Goal: Task Accomplishment & Management: Manage account settings

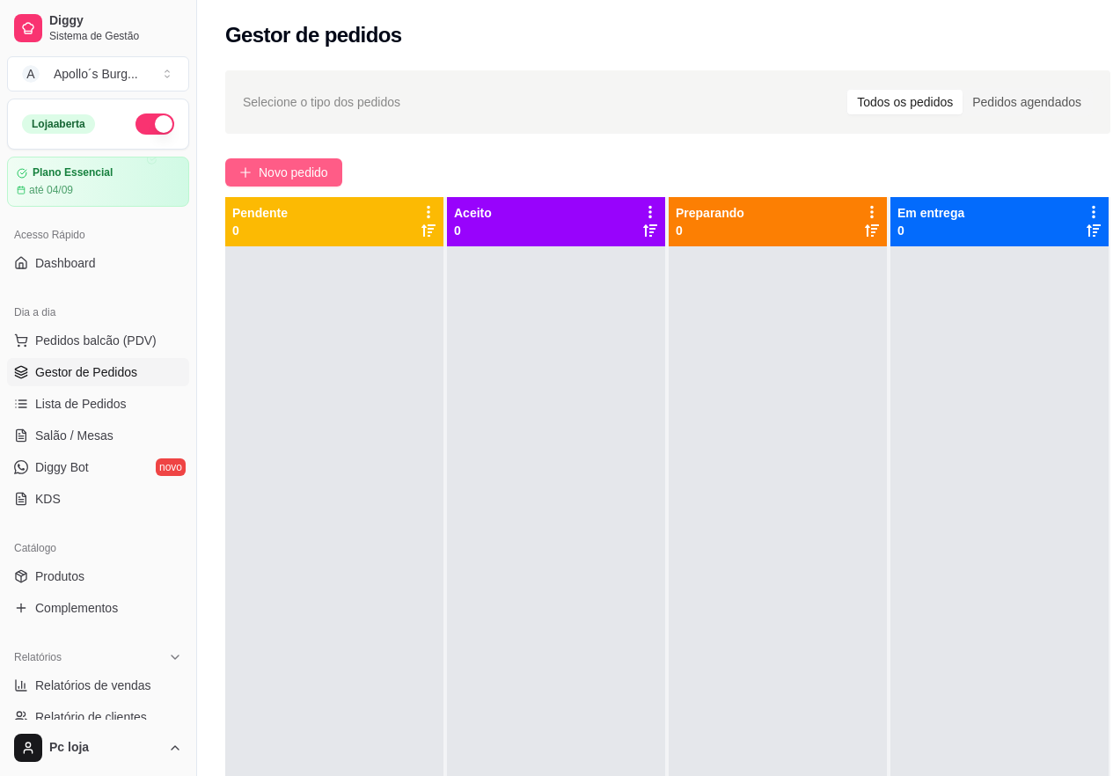
click at [287, 175] on span "Novo pedido" at bounding box center [293, 172] width 69 height 19
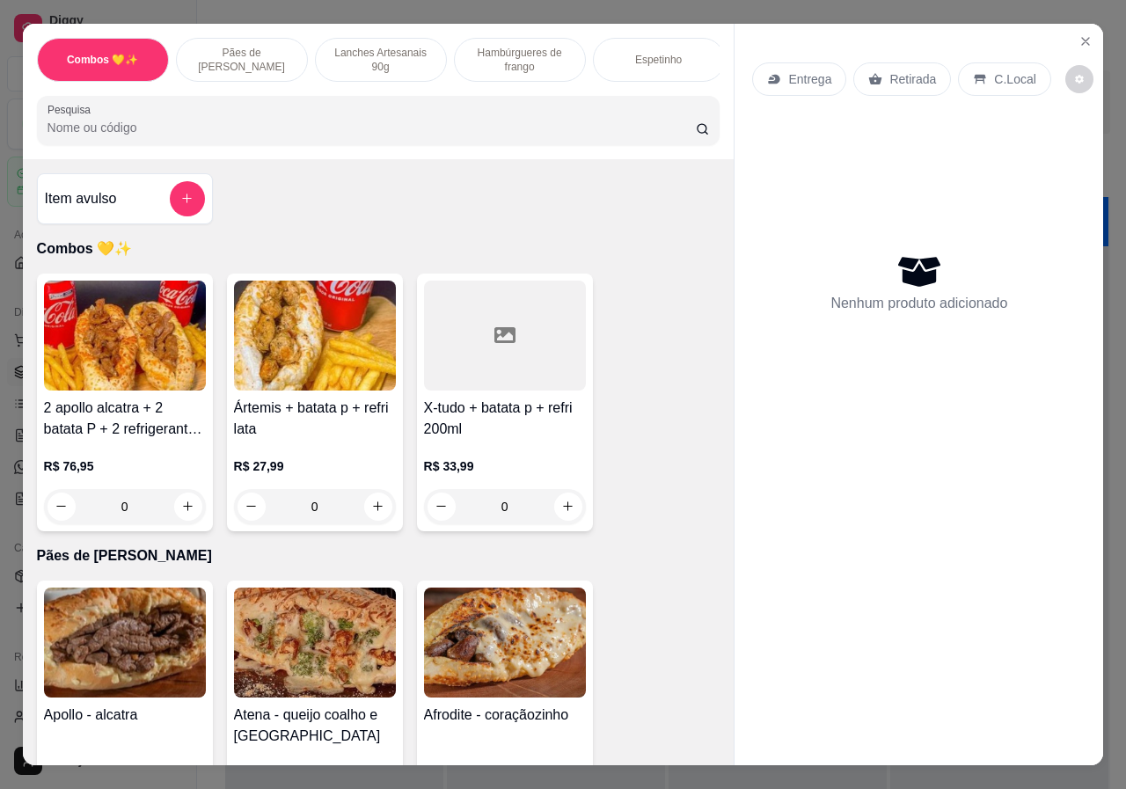
select select "30"
select select "HIGHEST_TOTAL_SPENT_WITH_ORDERS"
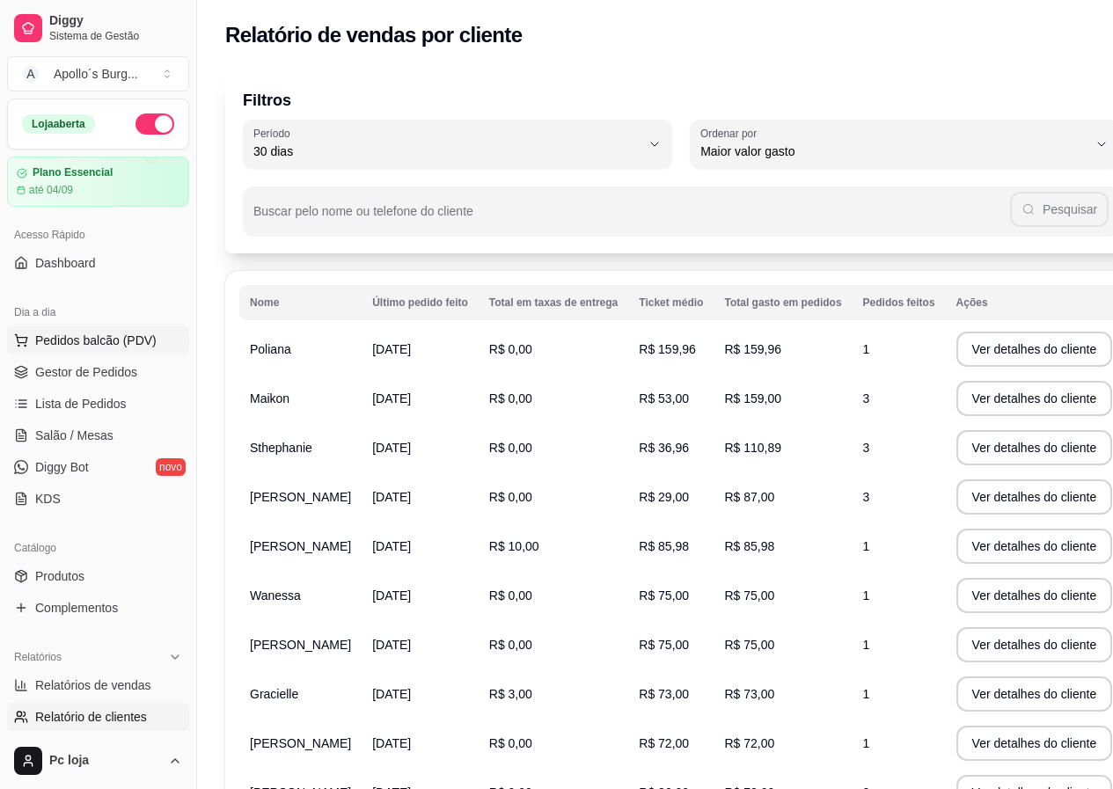
click at [63, 343] on span "Pedidos balcão (PDV)" at bounding box center [95, 341] width 121 height 18
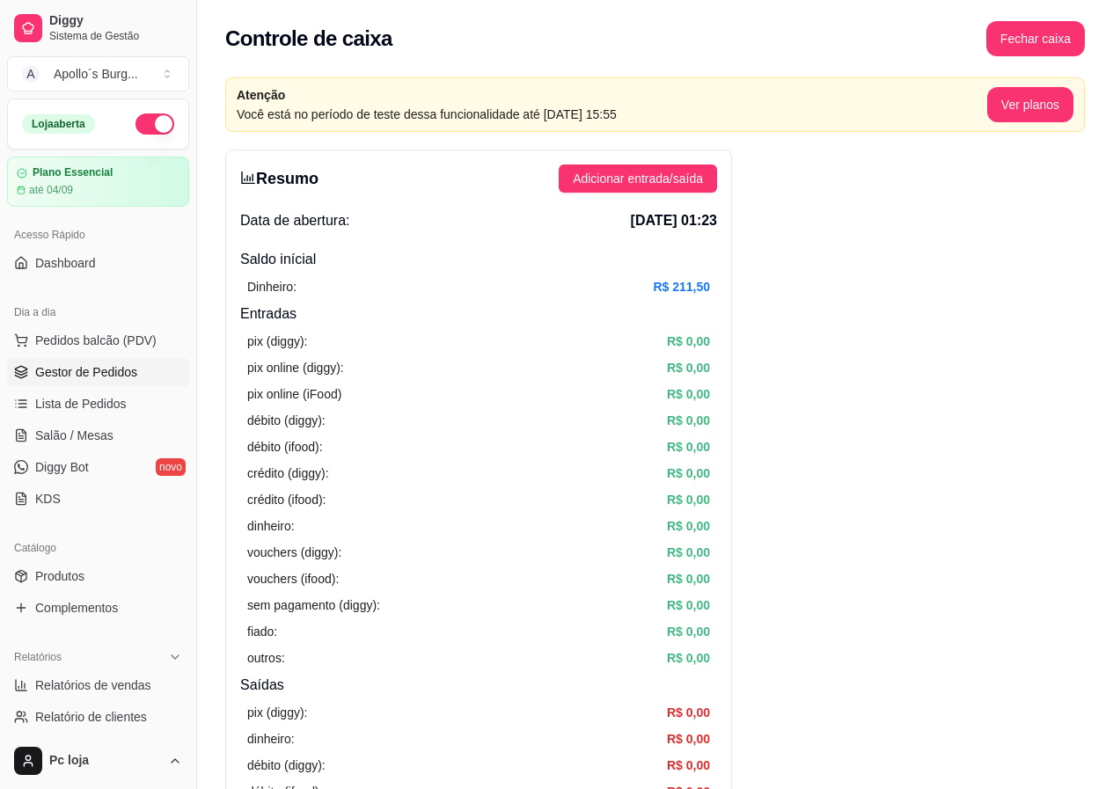
click at [40, 368] on span "Gestor de Pedidos" at bounding box center [86, 372] width 102 height 18
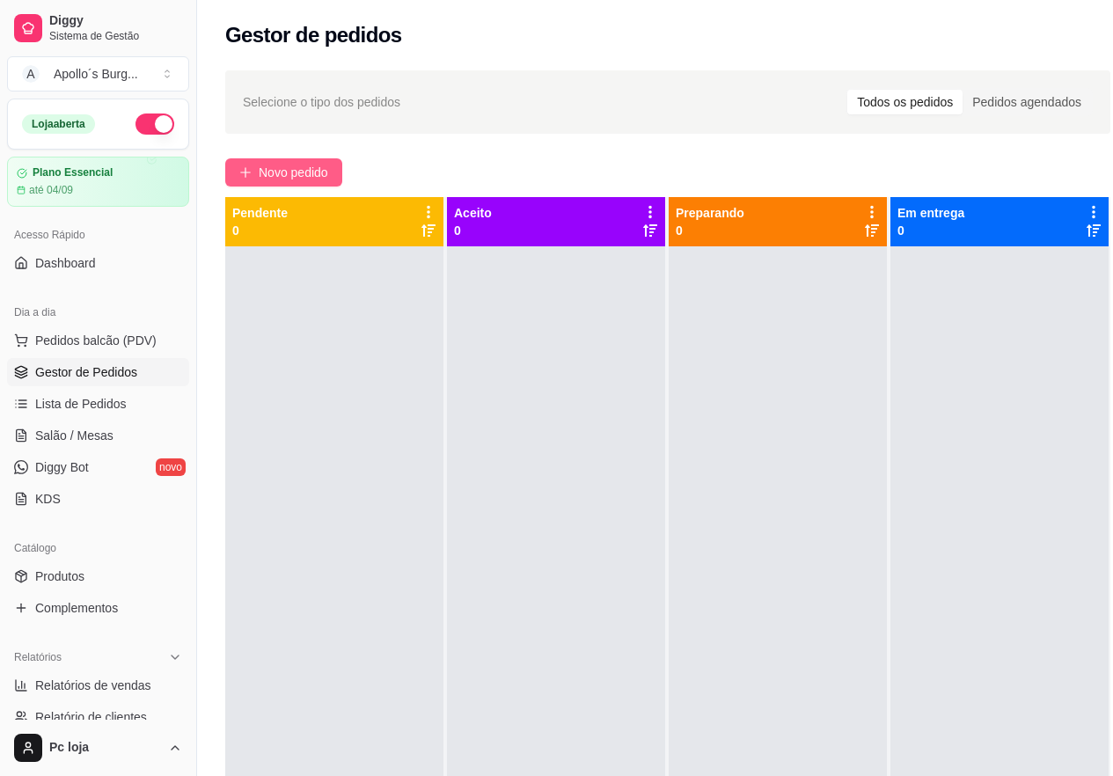
click at [299, 173] on span "Novo pedido" at bounding box center [293, 172] width 69 height 19
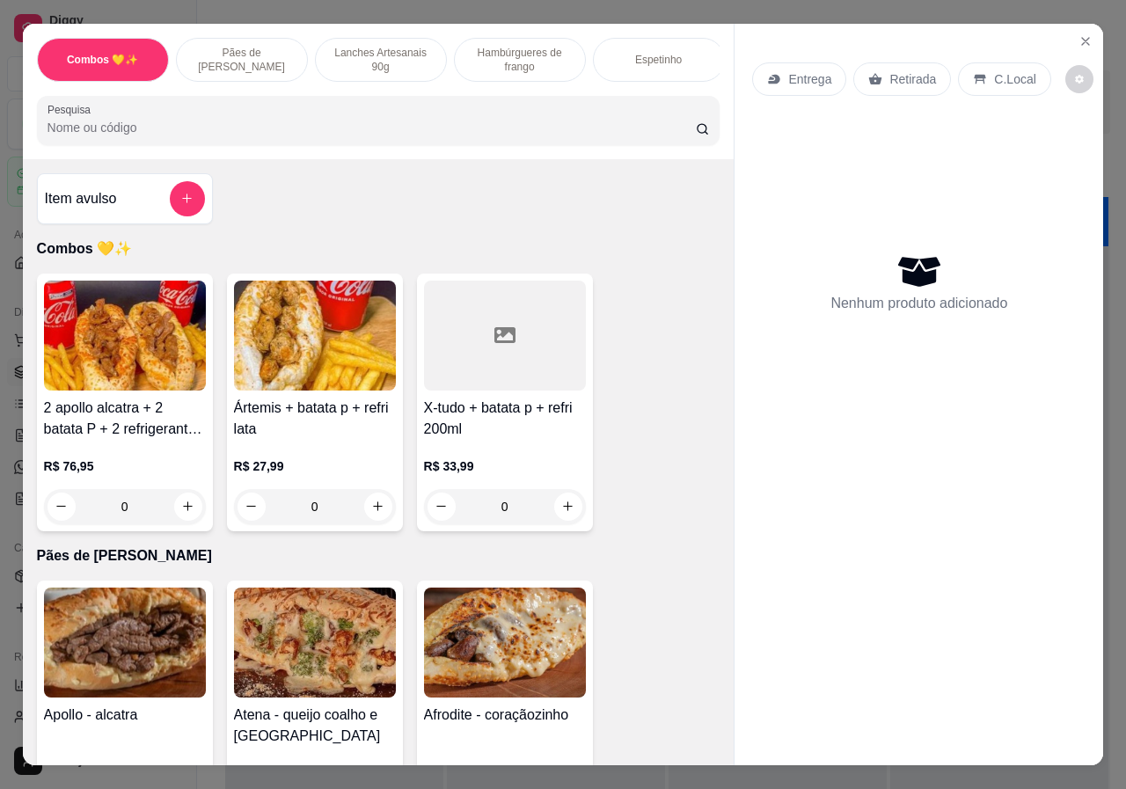
click at [252, 53] on p "Pães de [PERSON_NAME]" at bounding box center [242, 60] width 102 height 28
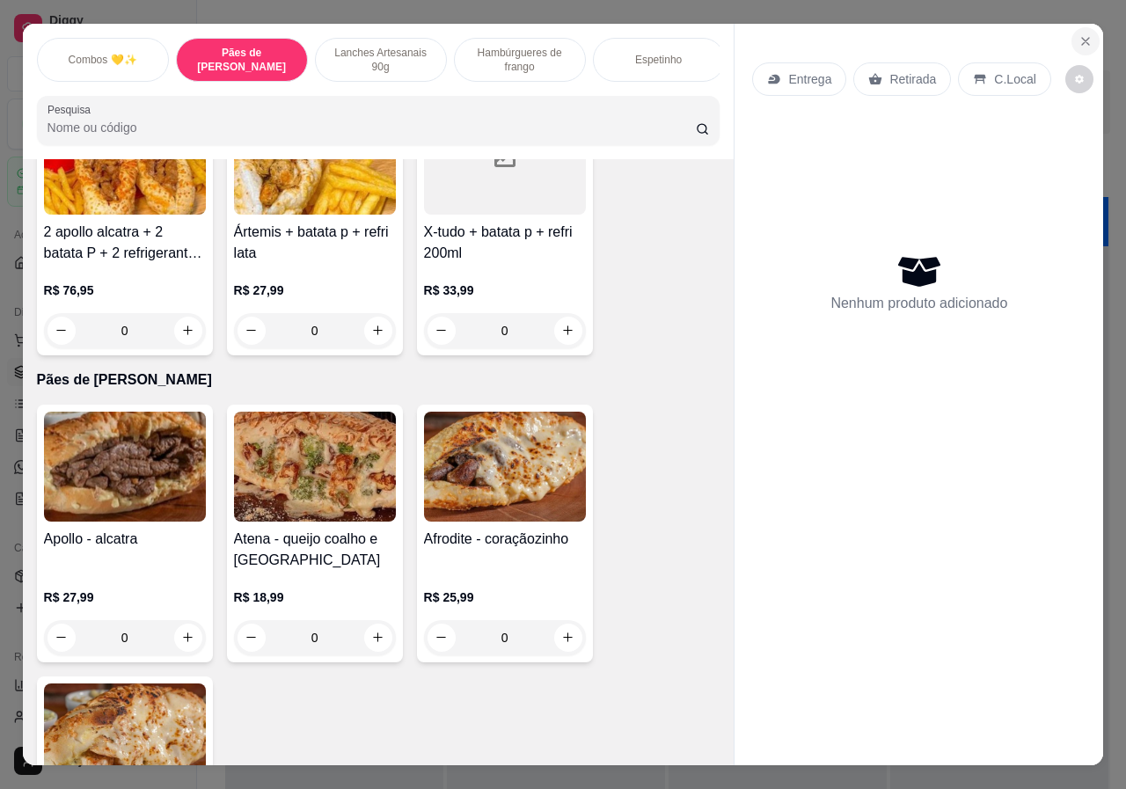
click at [1078, 34] on icon "Close" at bounding box center [1085, 41] width 14 height 14
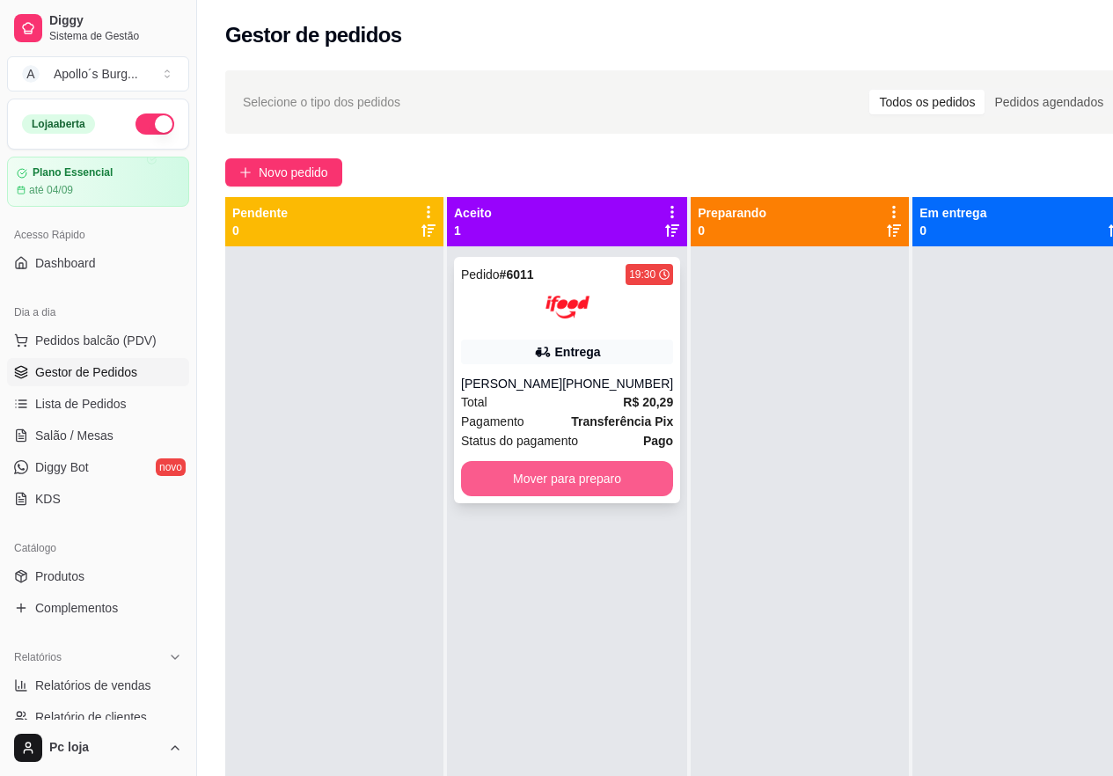
click at [560, 496] on button "Mover para preparo" at bounding box center [567, 478] width 212 height 35
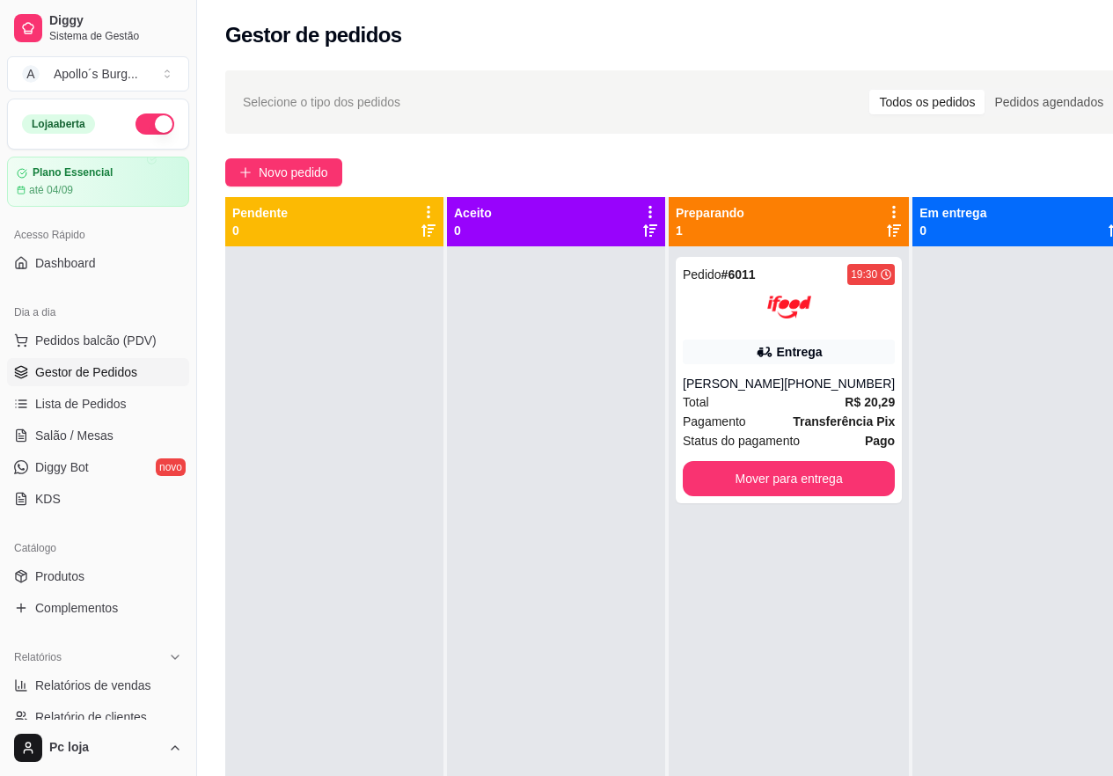
drag, startPoint x: 560, startPoint y: 509, endPoint x: 550, endPoint y: 509, distance: 10.6
click at [561, 508] on div at bounding box center [556, 634] width 218 height 776
click at [788, 486] on button "Mover para entrega" at bounding box center [789, 478] width 212 height 35
